Goal: Information Seeking & Learning: Compare options

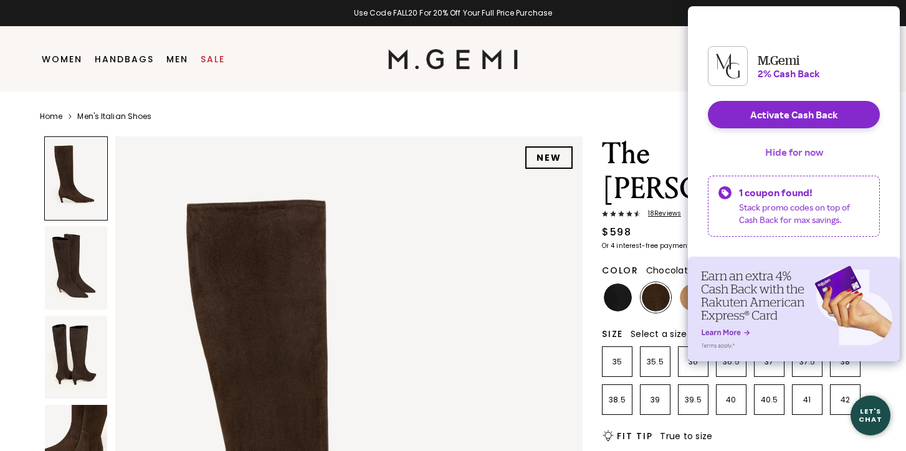
click at [789, 163] on button "Hide for now" at bounding box center [794, 151] width 78 height 27
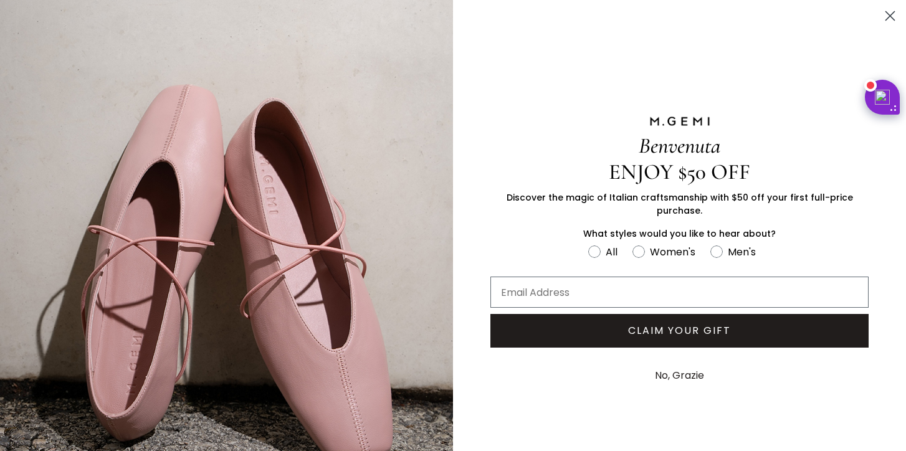
click at [894, 17] on circle "Close dialog" at bounding box center [890, 16] width 21 height 21
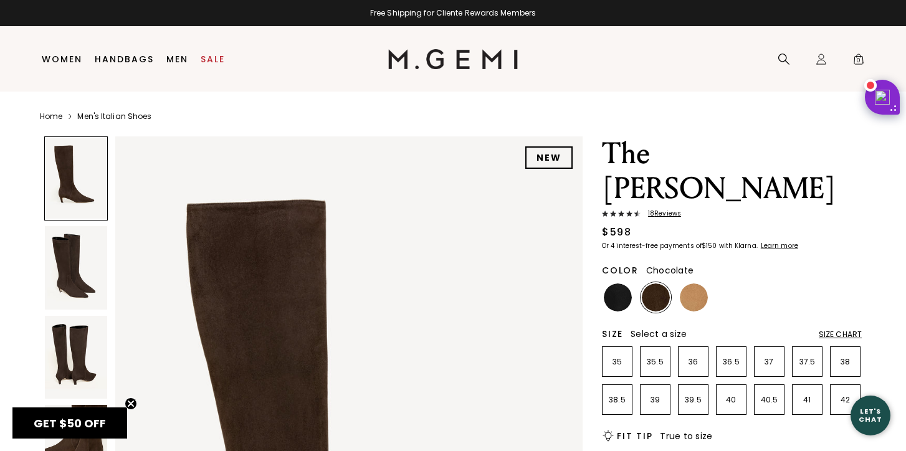
click at [652, 284] on img at bounding box center [656, 298] width 28 height 28
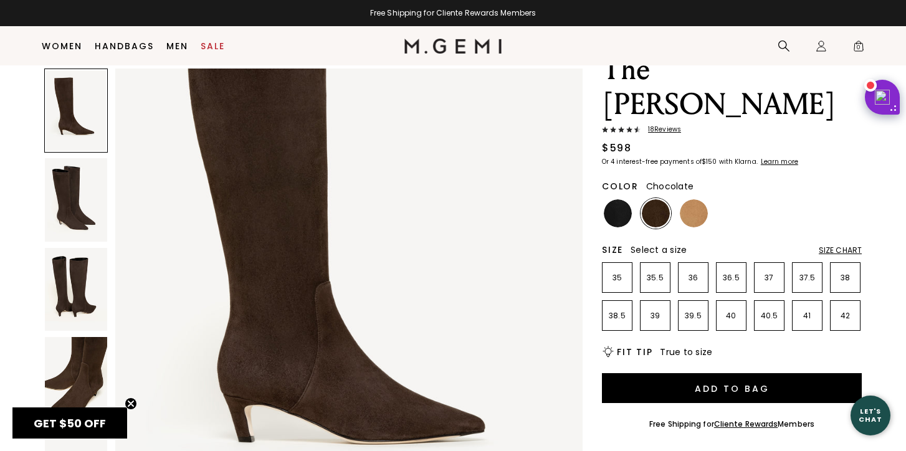
scroll to position [124, 0]
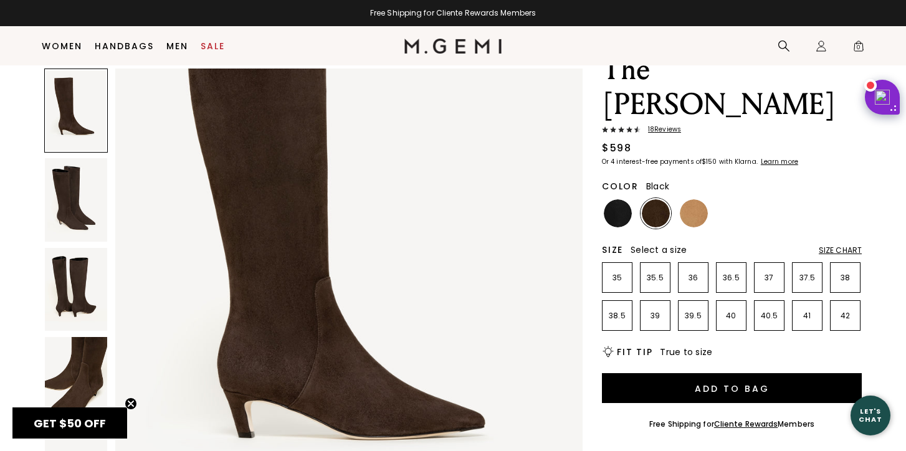
click at [622, 199] on img at bounding box center [618, 213] width 28 height 28
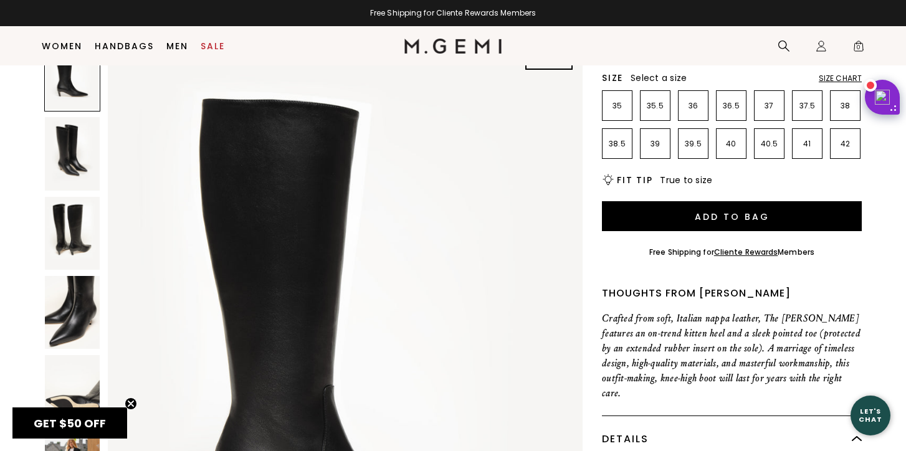
scroll to position [348, 0]
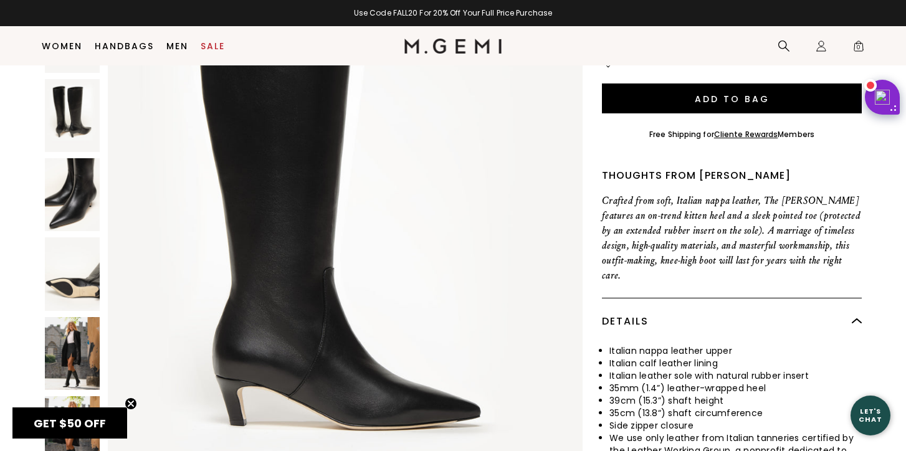
click at [77, 317] on img at bounding box center [72, 353] width 55 height 73
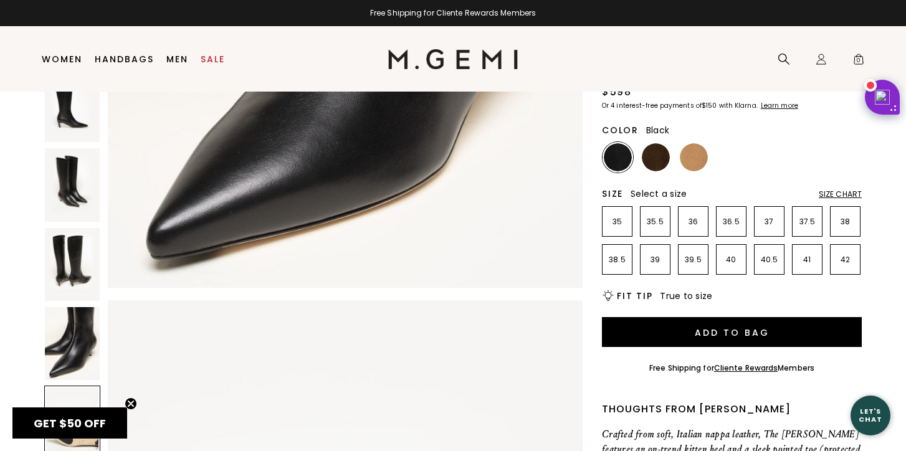
scroll to position [0, 0]
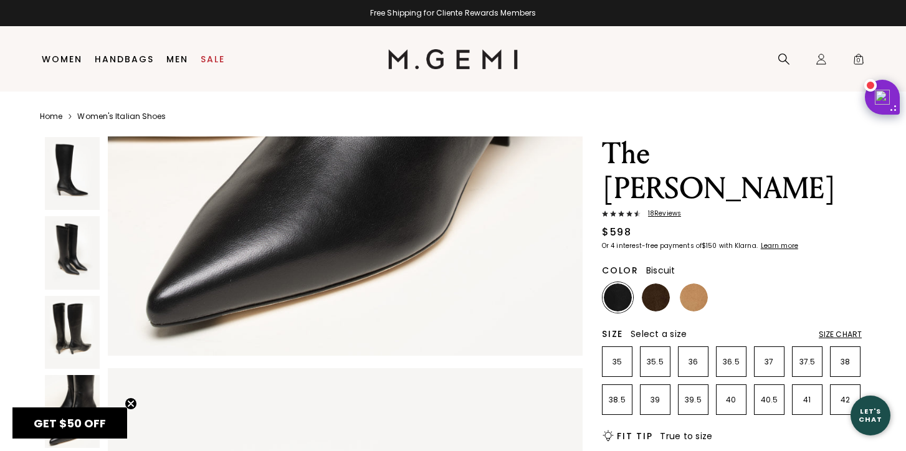
click at [687, 284] on img at bounding box center [694, 298] width 28 height 28
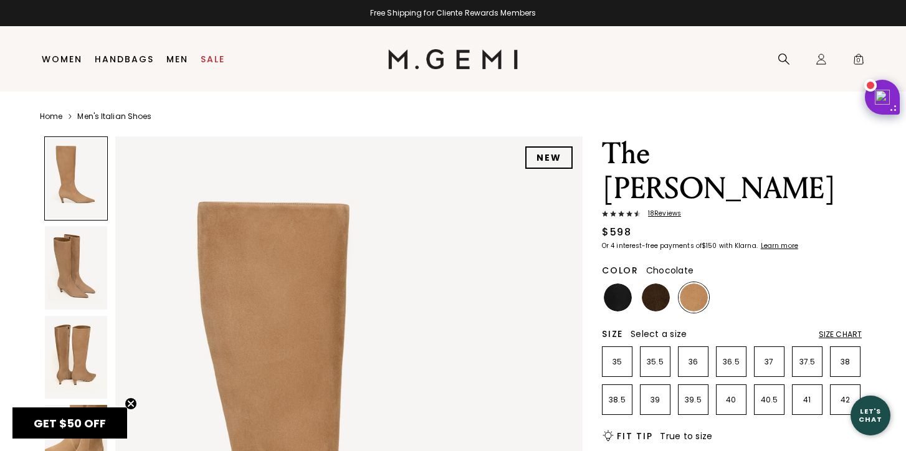
click at [657, 284] on img at bounding box center [656, 298] width 28 height 28
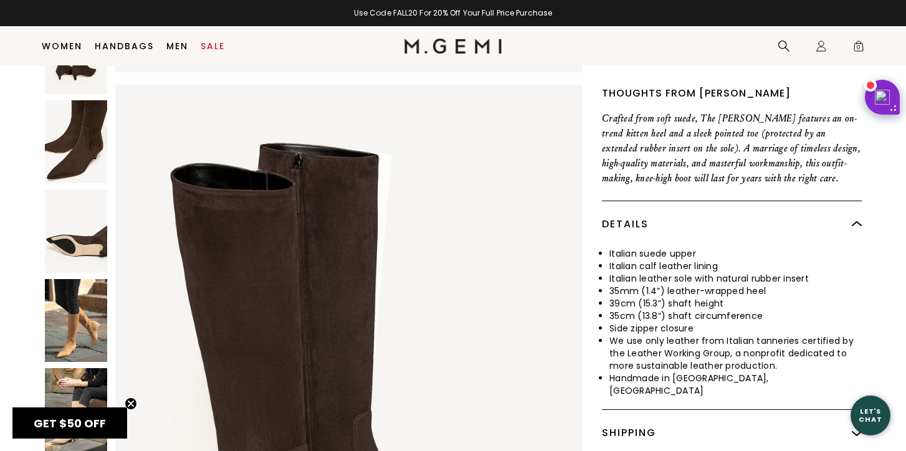
scroll to position [501, 0]
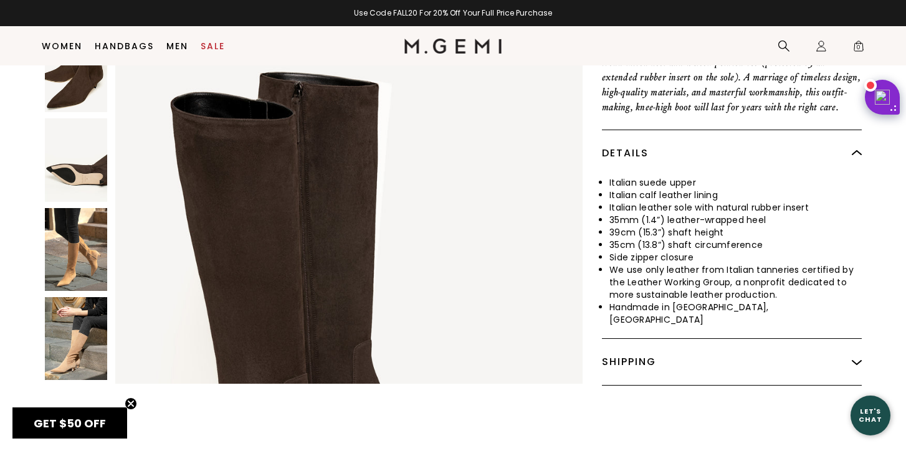
click at [77, 208] on img at bounding box center [76, 249] width 62 height 83
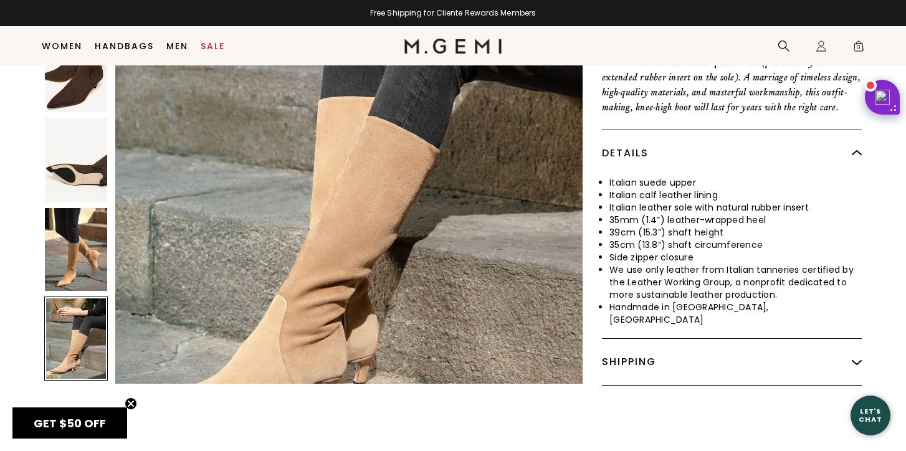
scroll to position [3734, 0]
